Goal: Check status: Check status

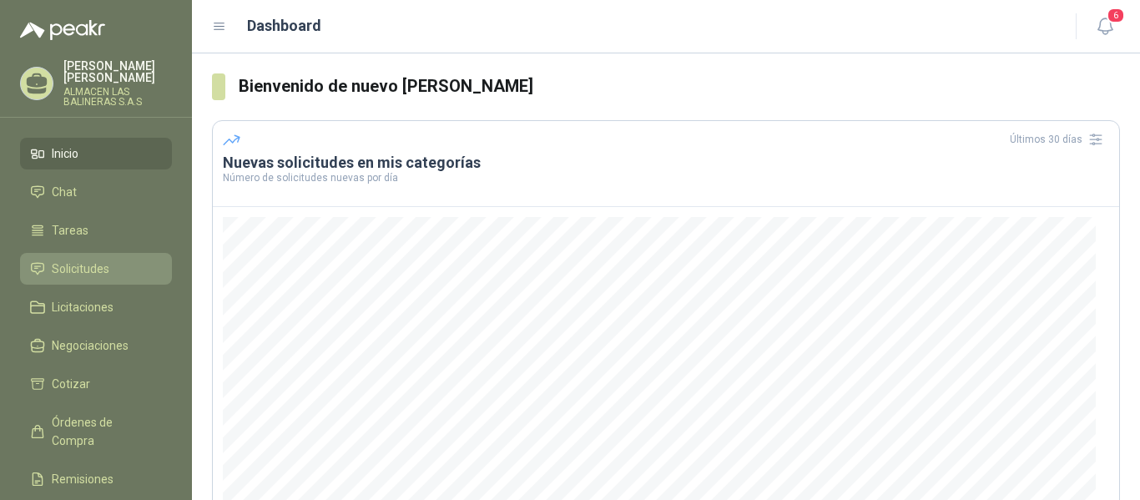
click at [93, 270] on span "Solicitudes" at bounding box center [81, 269] width 58 height 18
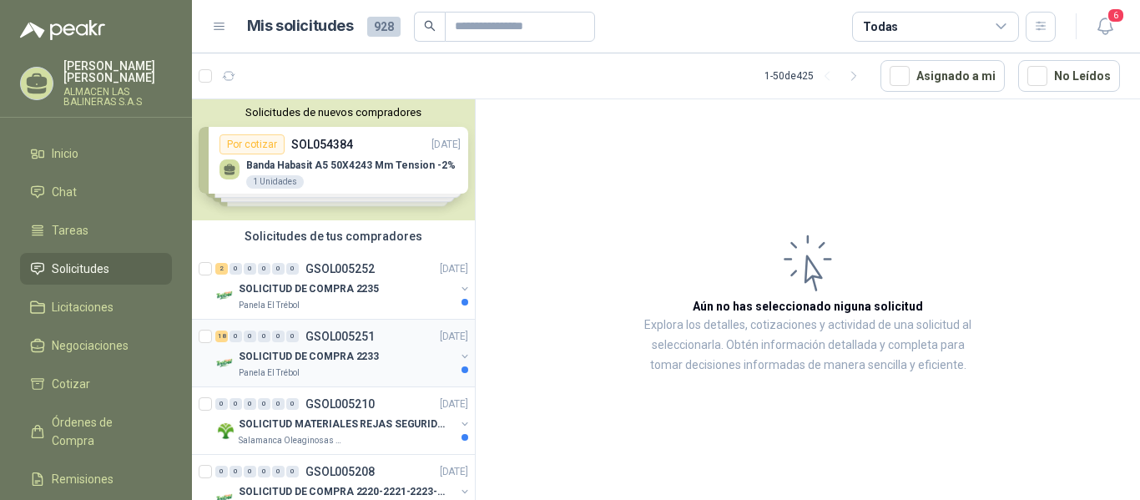
click at [341, 340] on p "GSOL005251" at bounding box center [339, 336] width 69 height 12
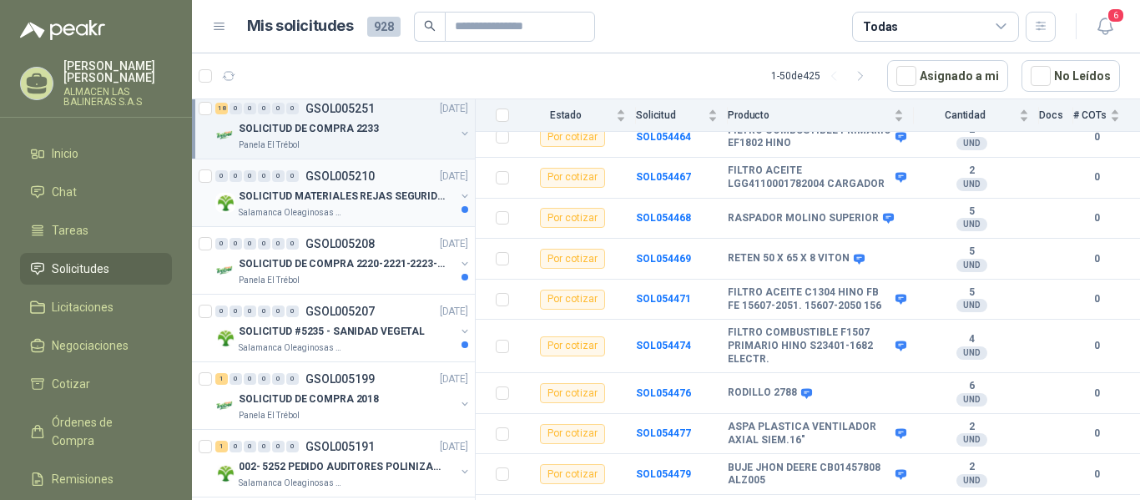
scroll to position [250, 0]
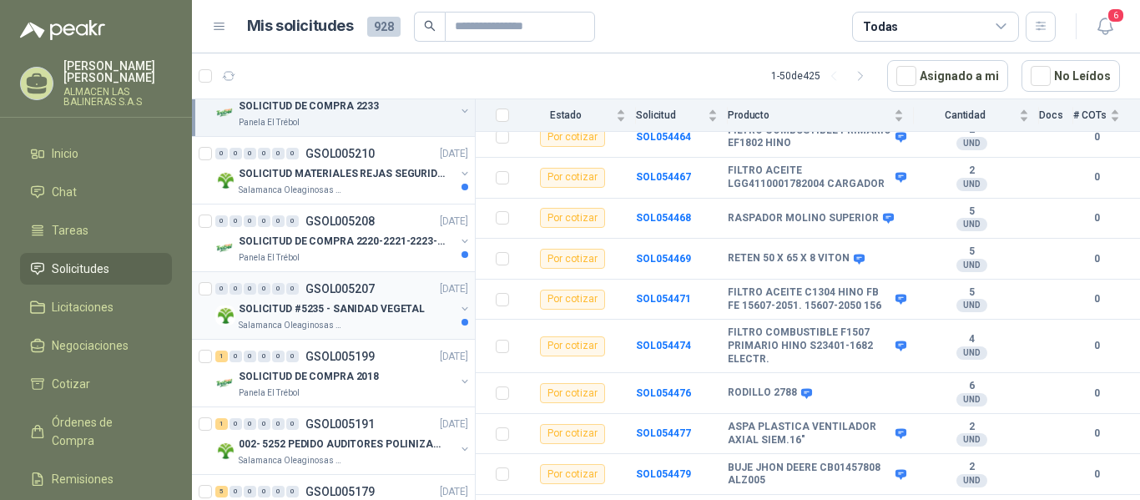
click at [321, 309] on p "SOLICITUD #5235 - SANIDAD VEGETAL" at bounding box center [332, 309] width 186 height 16
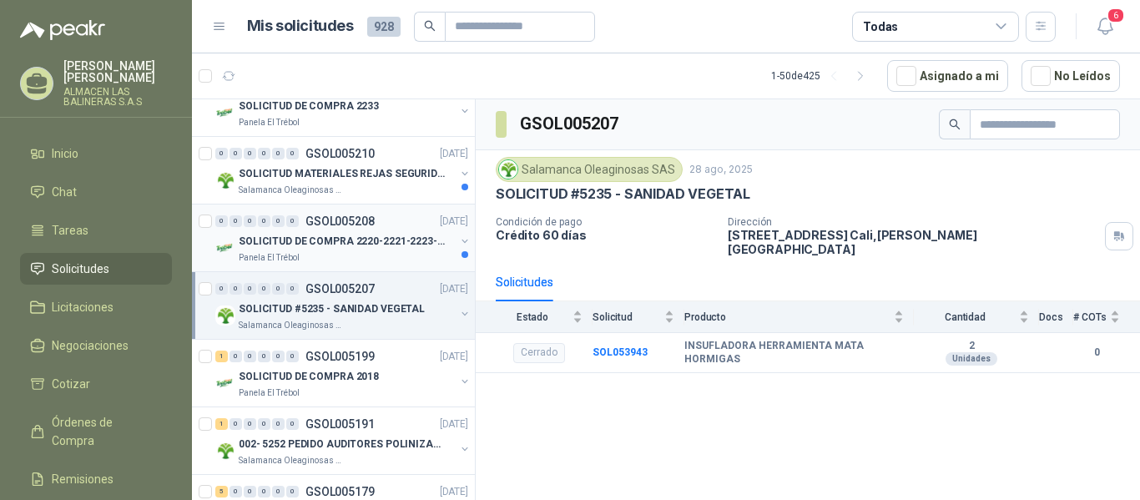
click at [365, 220] on p "GSOL005208" at bounding box center [339, 221] width 69 height 12
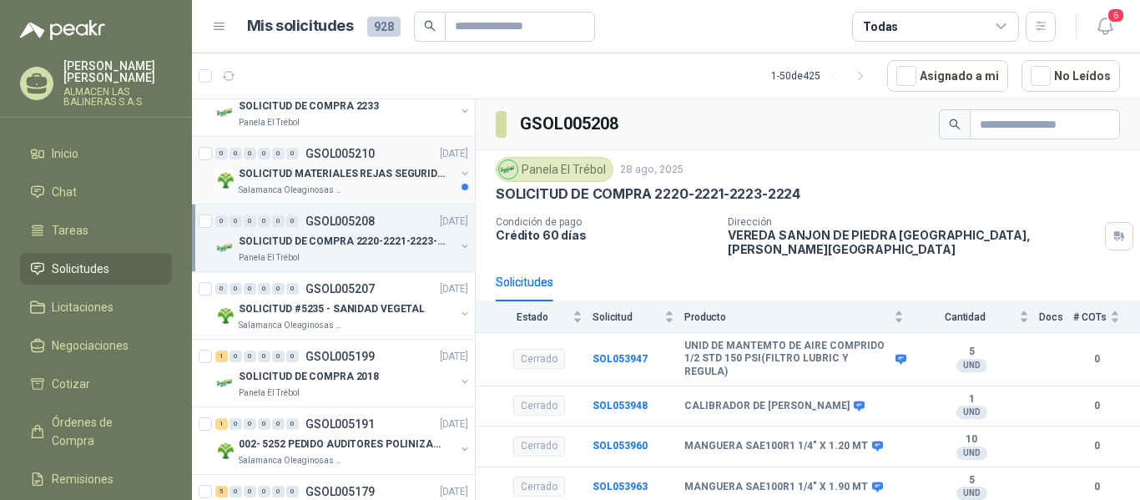
scroll to position [167, 0]
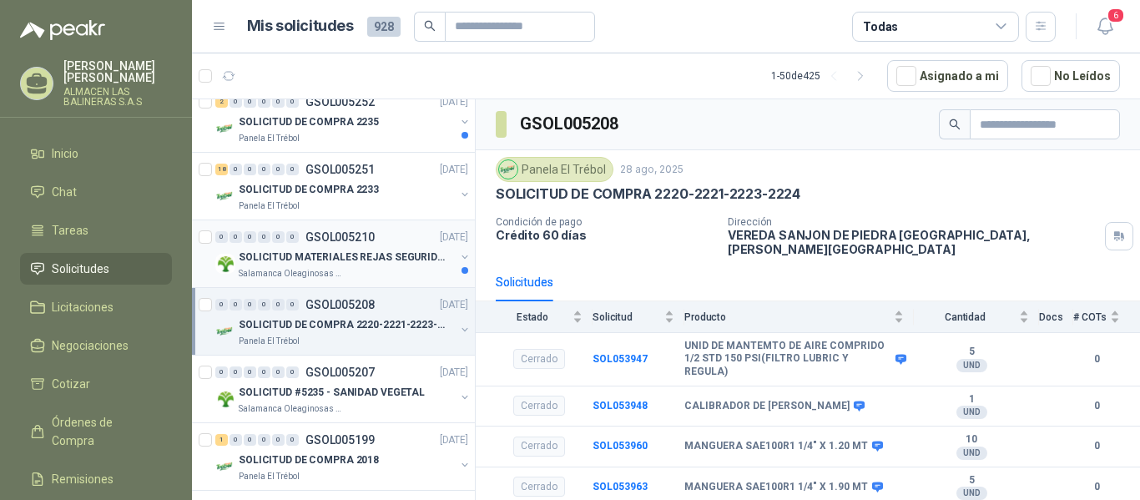
click at [349, 232] on p "GSOL005210" at bounding box center [339, 237] width 69 height 12
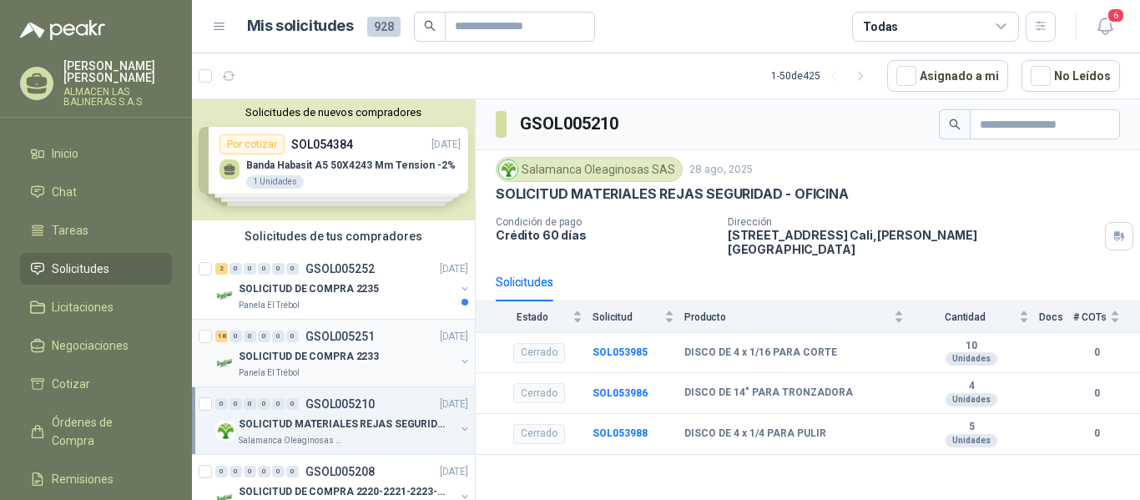
click at [360, 334] on p "GSOL005251" at bounding box center [339, 336] width 69 height 12
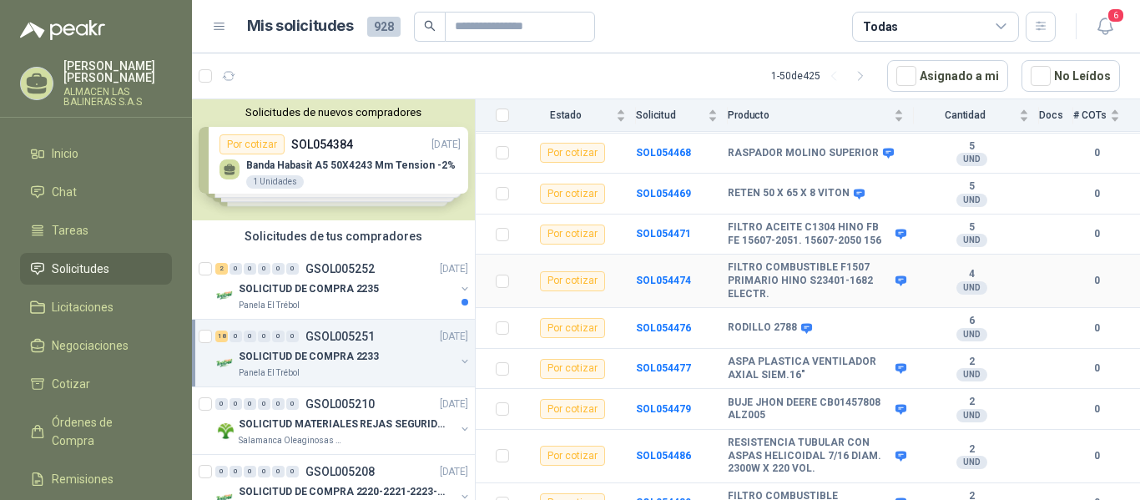
scroll to position [572, 0]
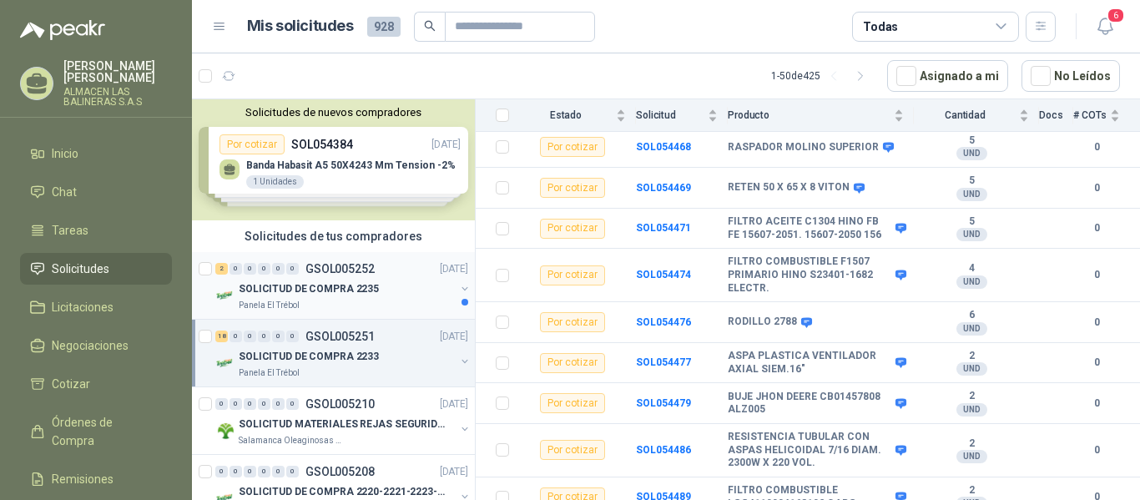
click at [357, 272] on p "GSOL005252" at bounding box center [339, 269] width 69 height 12
